Goal: Task Accomplishment & Management: Manage account settings

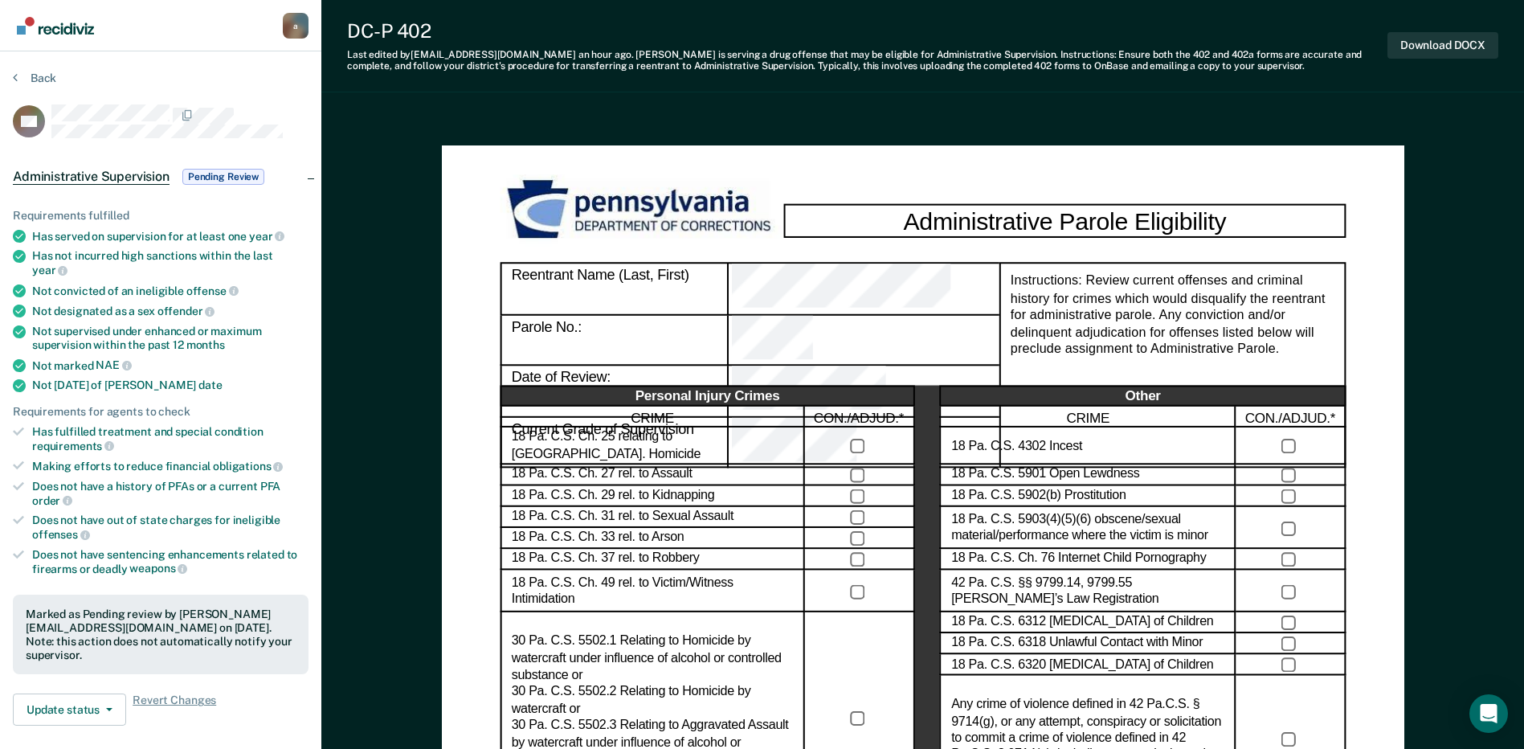
click at [36, 78] on button "Back" at bounding box center [34, 78] width 43 height 14
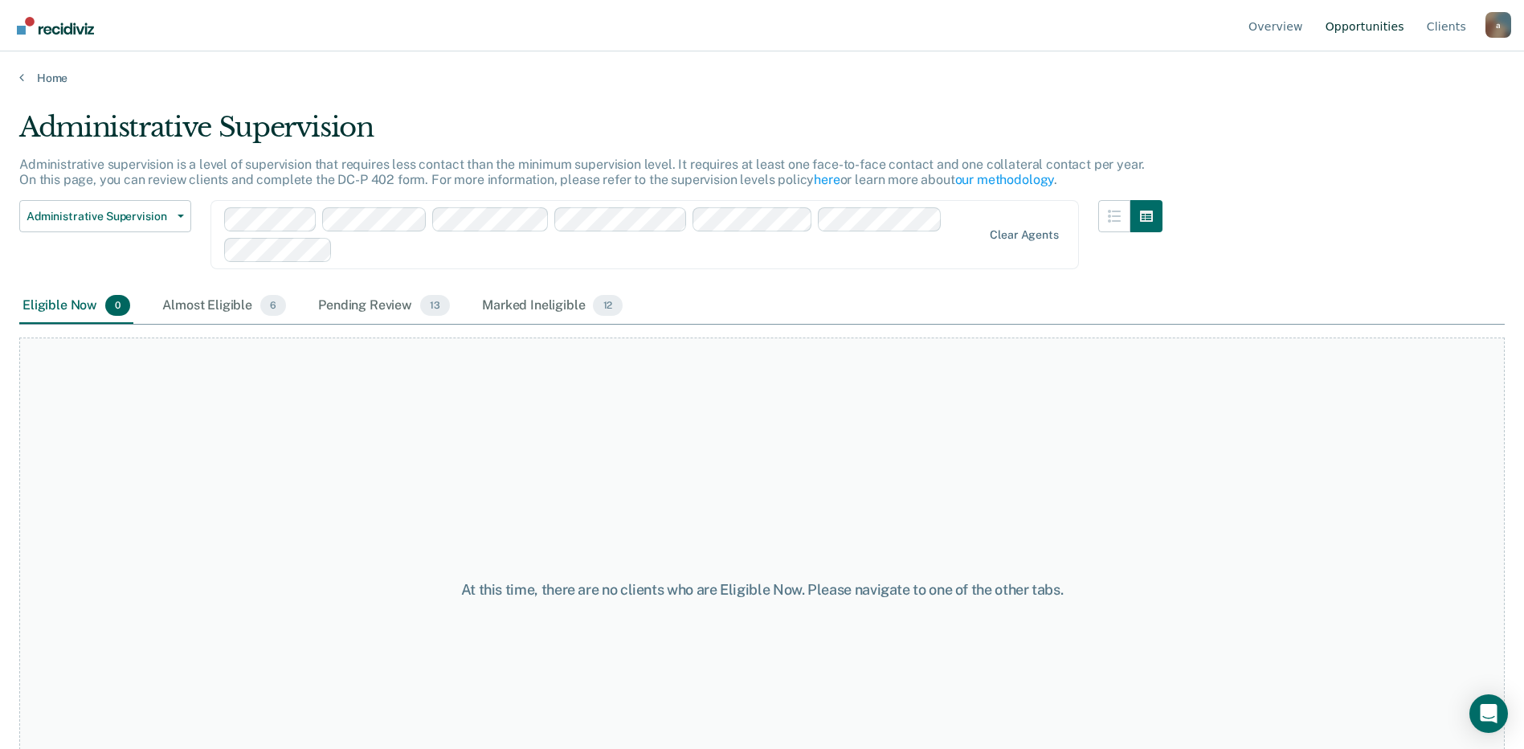
click at [1359, 27] on link "Opportunities" at bounding box center [1365, 25] width 85 height 51
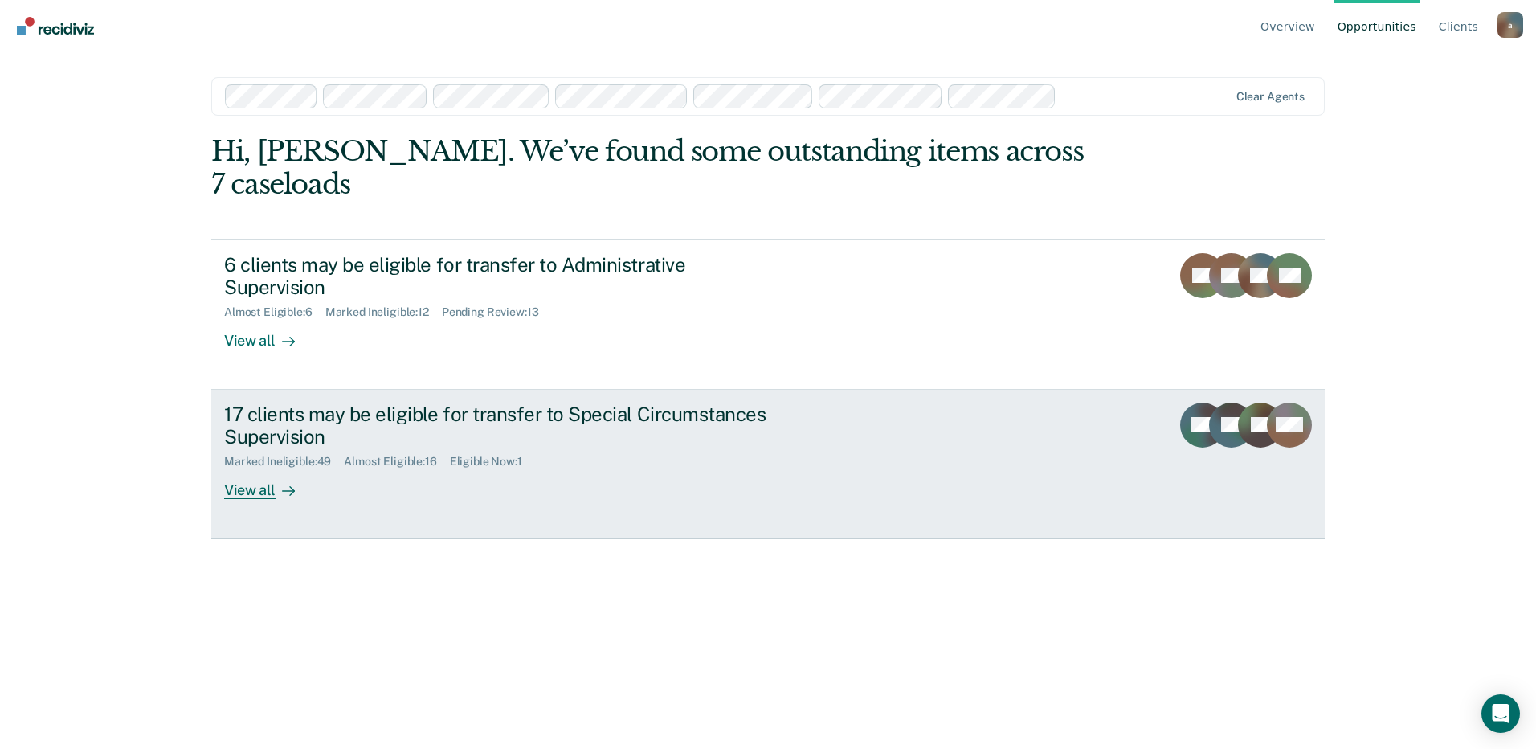
click at [485, 455] on div "Eligible Now : 1" at bounding box center [492, 462] width 85 height 14
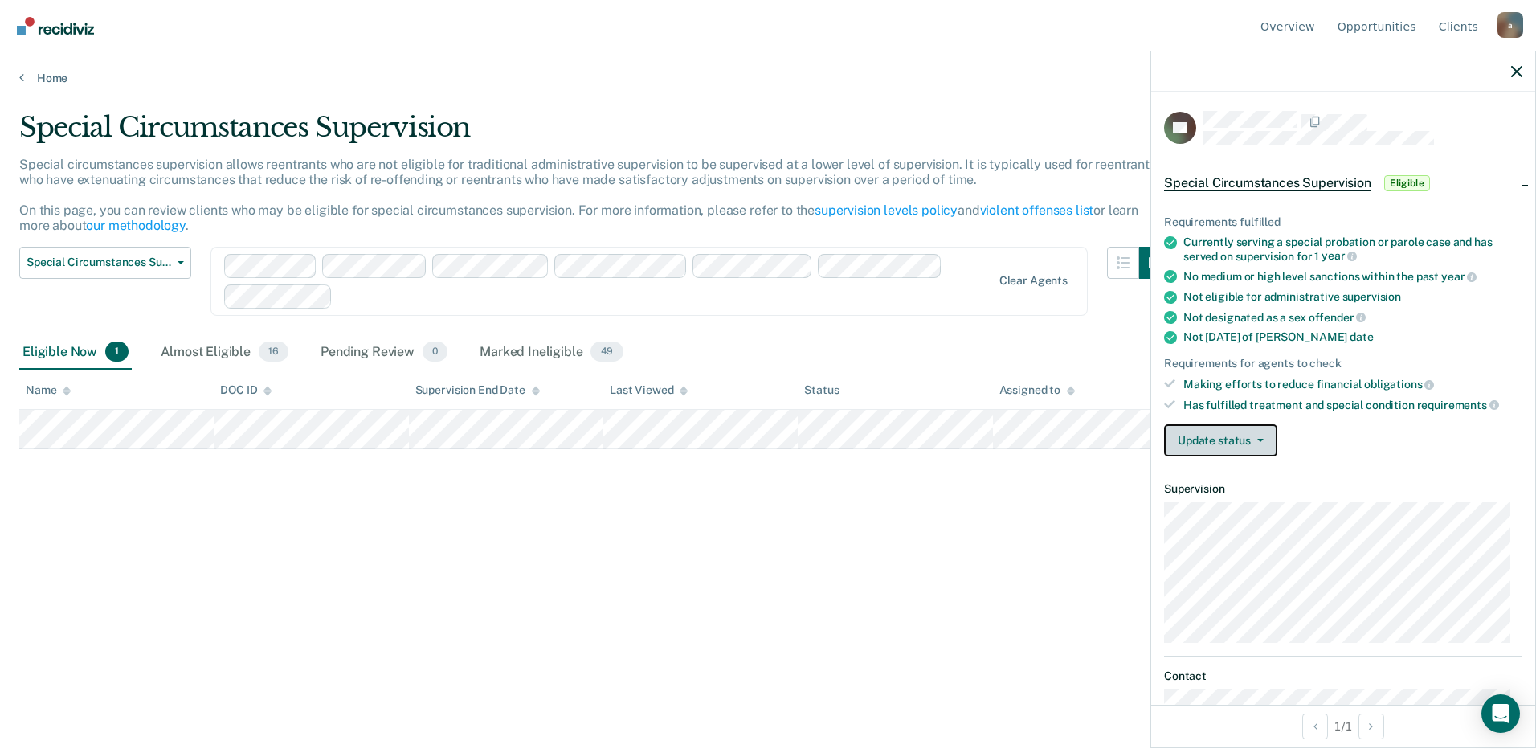
click at [1265, 444] on button "Update status" at bounding box center [1220, 440] width 113 height 32
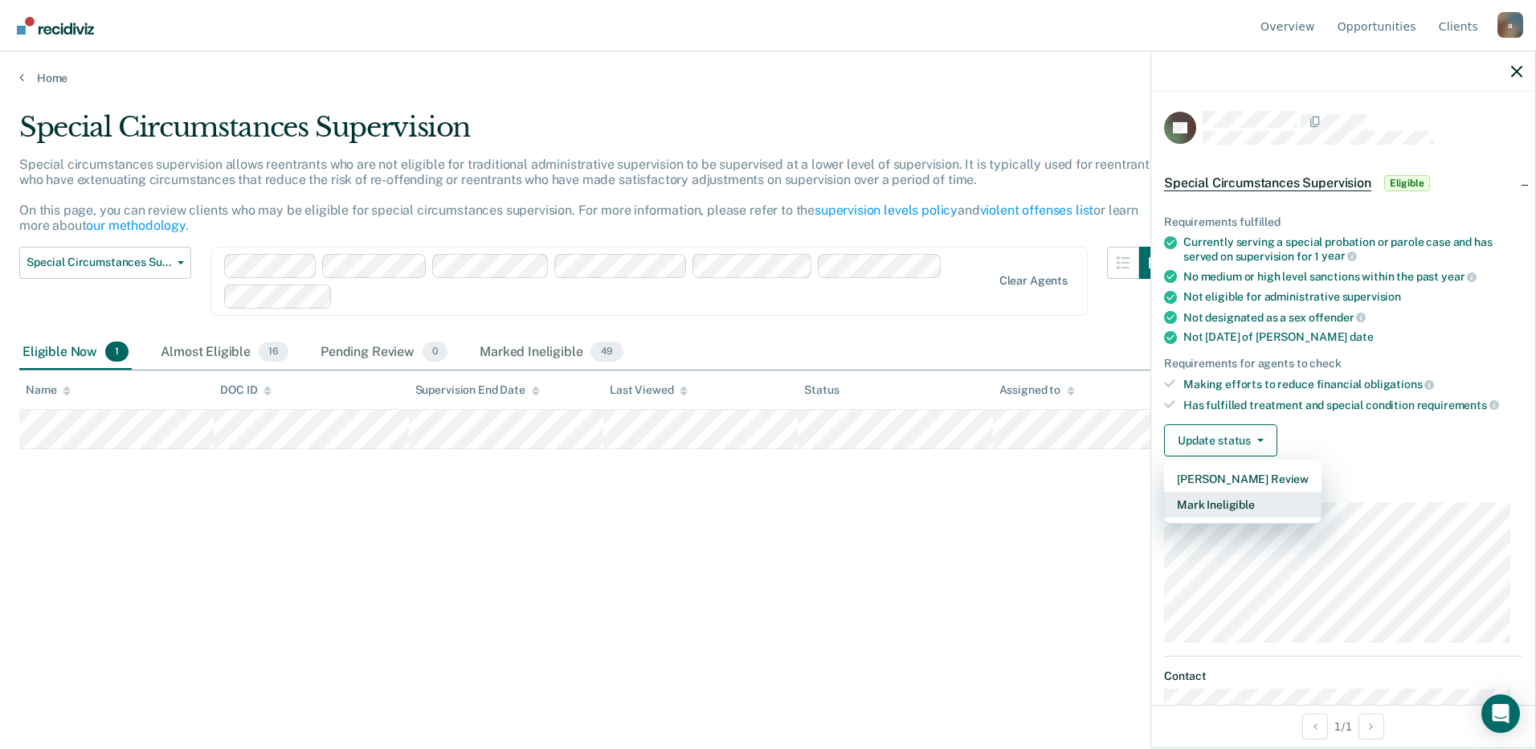
click at [1231, 508] on button "Mark Ineligible" at bounding box center [1242, 505] width 157 height 26
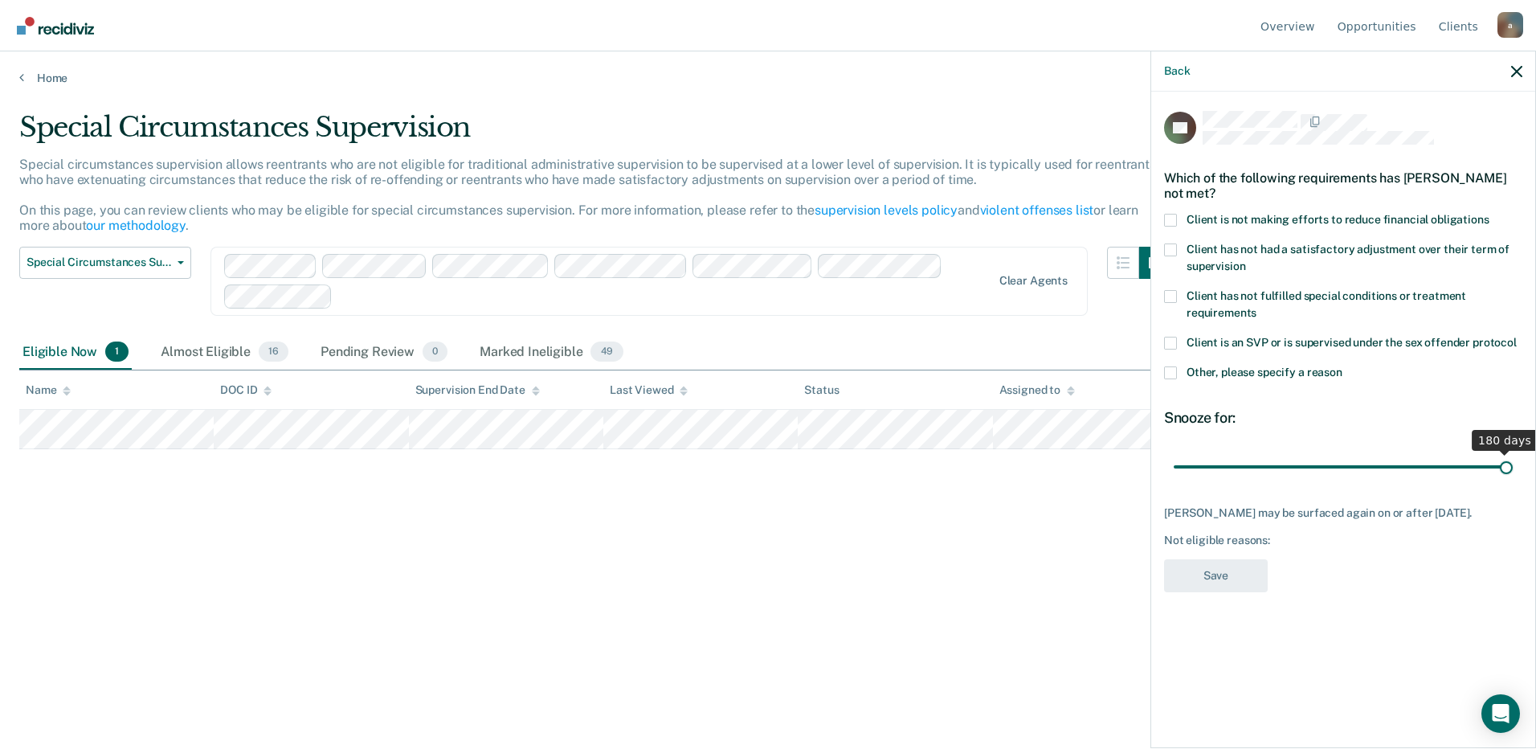
drag, startPoint x: 1231, startPoint y: 469, endPoint x: 1784, endPoint y: 473, distance: 552.8
type input "180"
click at [1513, 473] on input "range" at bounding box center [1343, 466] width 339 height 28
click at [1174, 376] on span at bounding box center [1170, 372] width 13 height 13
click at [1343, 366] on input "Other, please specify a reason" at bounding box center [1343, 366] width 0 height 0
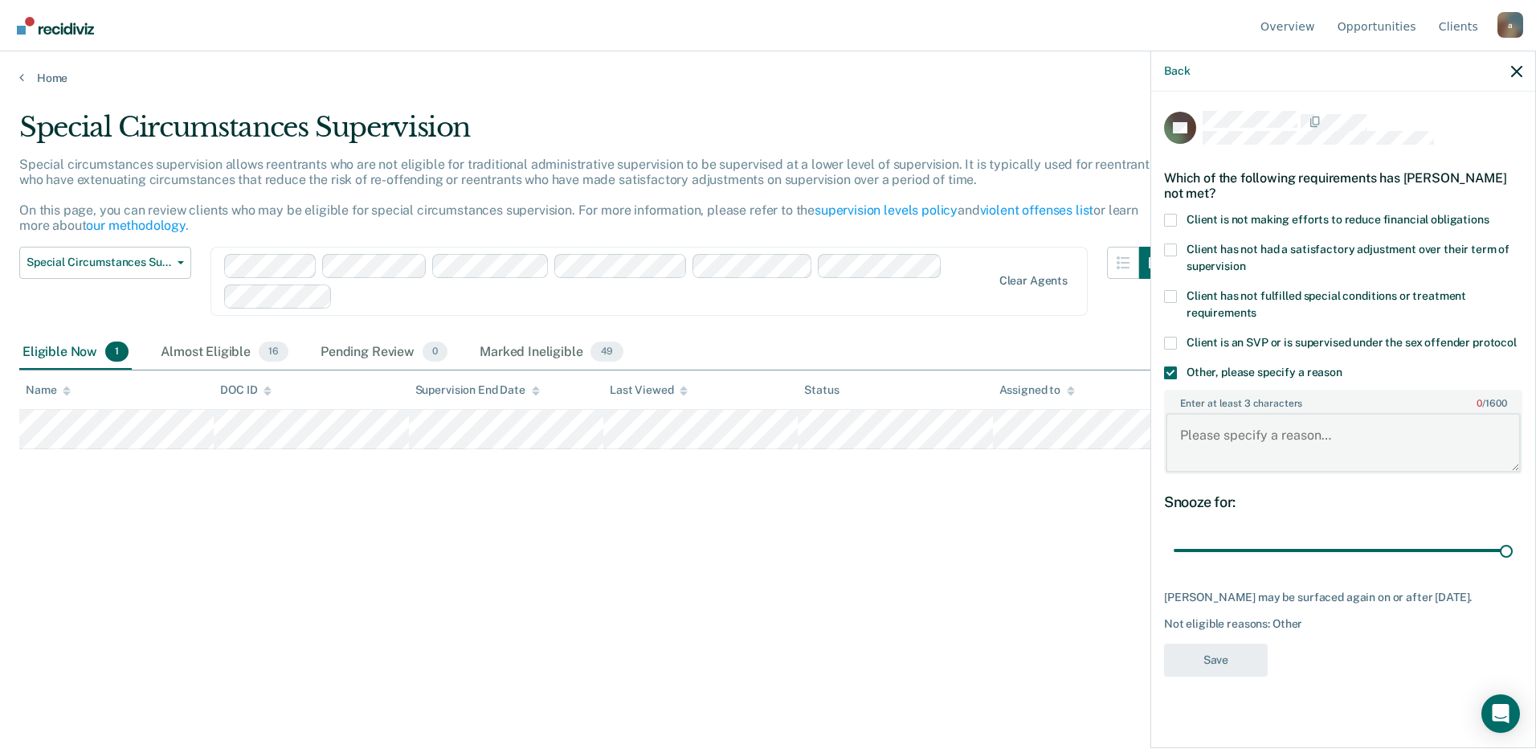
click at [1232, 450] on textarea "Enter at least 3 characters 0 / 1600" at bounding box center [1343, 442] width 355 height 59
type textarea "PS discretion"
click at [1221, 652] on button "Save" at bounding box center [1216, 660] width 104 height 33
